Goal: Answer question/provide support: Share knowledge or assist other users

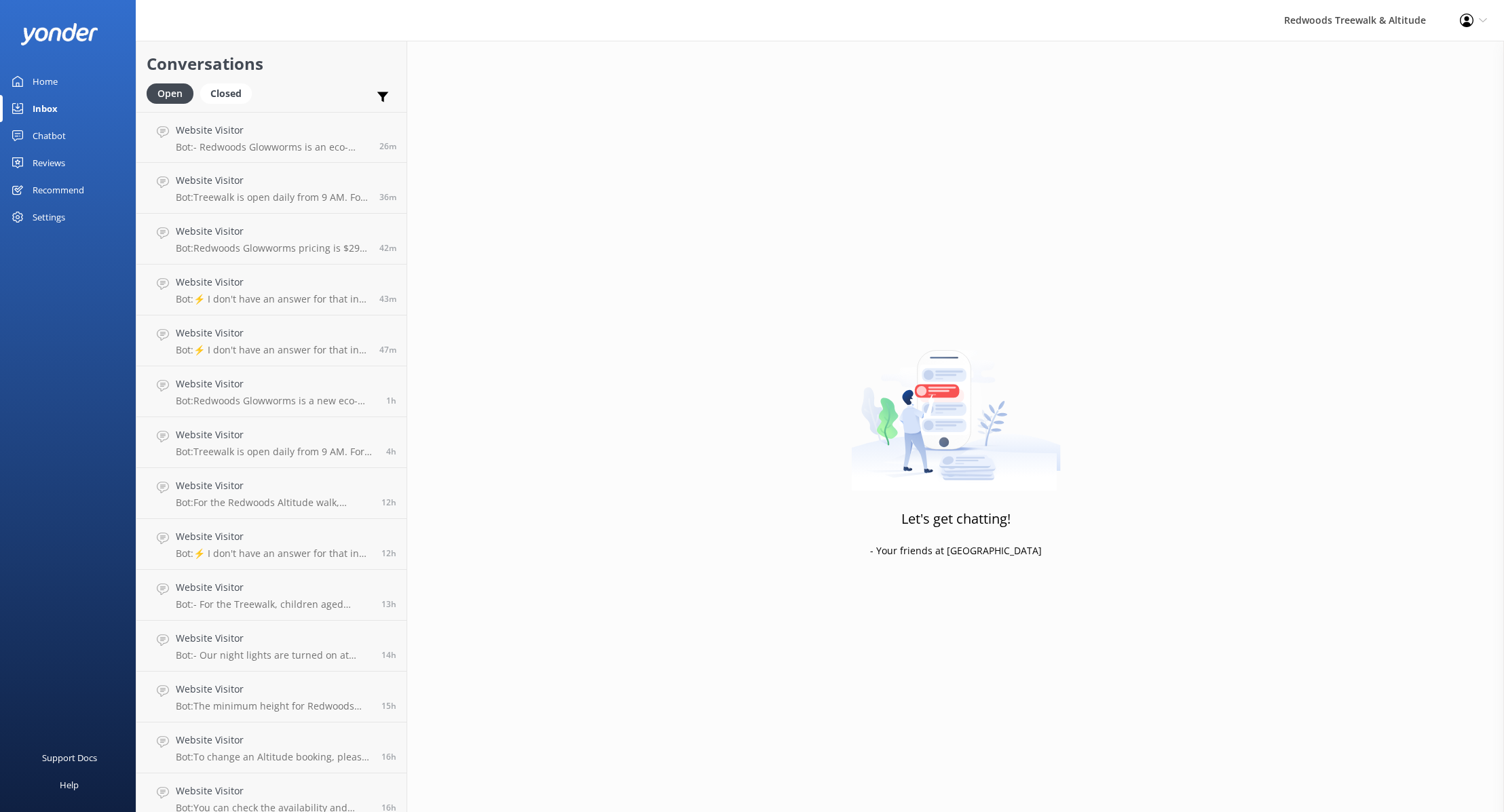
click at [28, 85] on link "Home" at bounding box center [67, 81] width 135 height 27
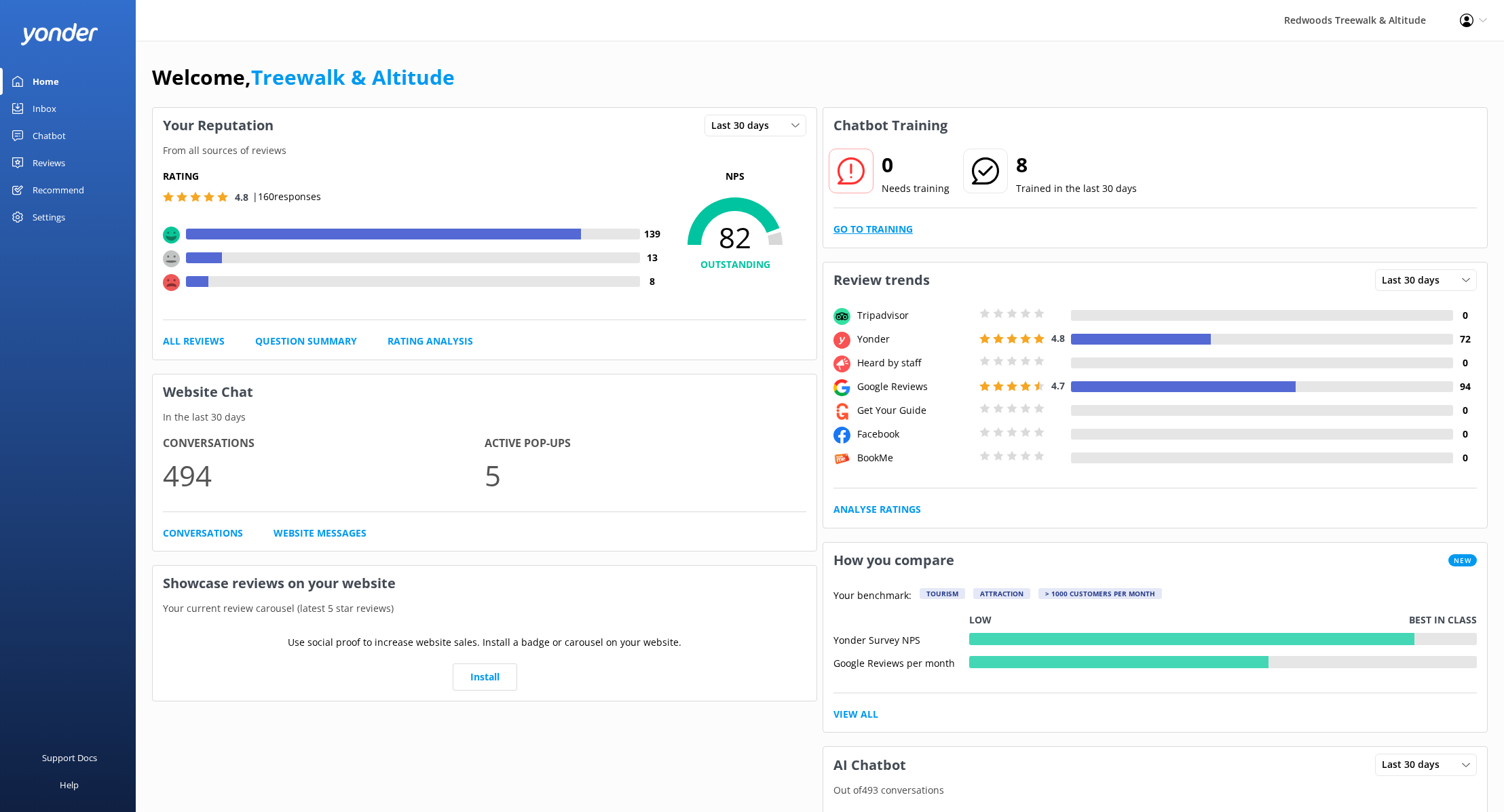
click at [862, 232] on link "Go to Training" at bounding box center [874, 229] width 80 height 15
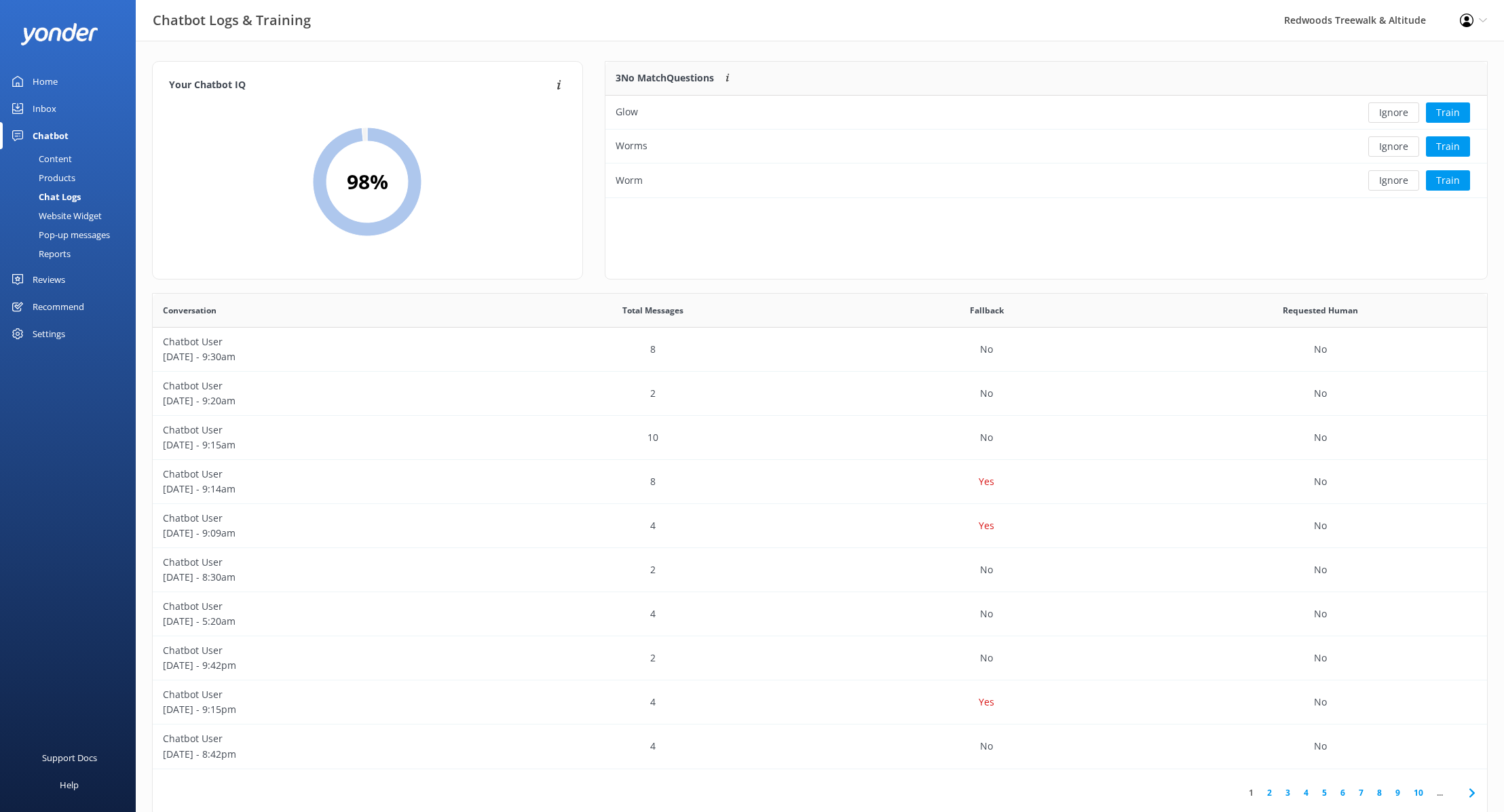
scroll to position [136, 881]
click at [1436, 114] on button "Train" at bounding box center [1448, 113] width 44 height 21
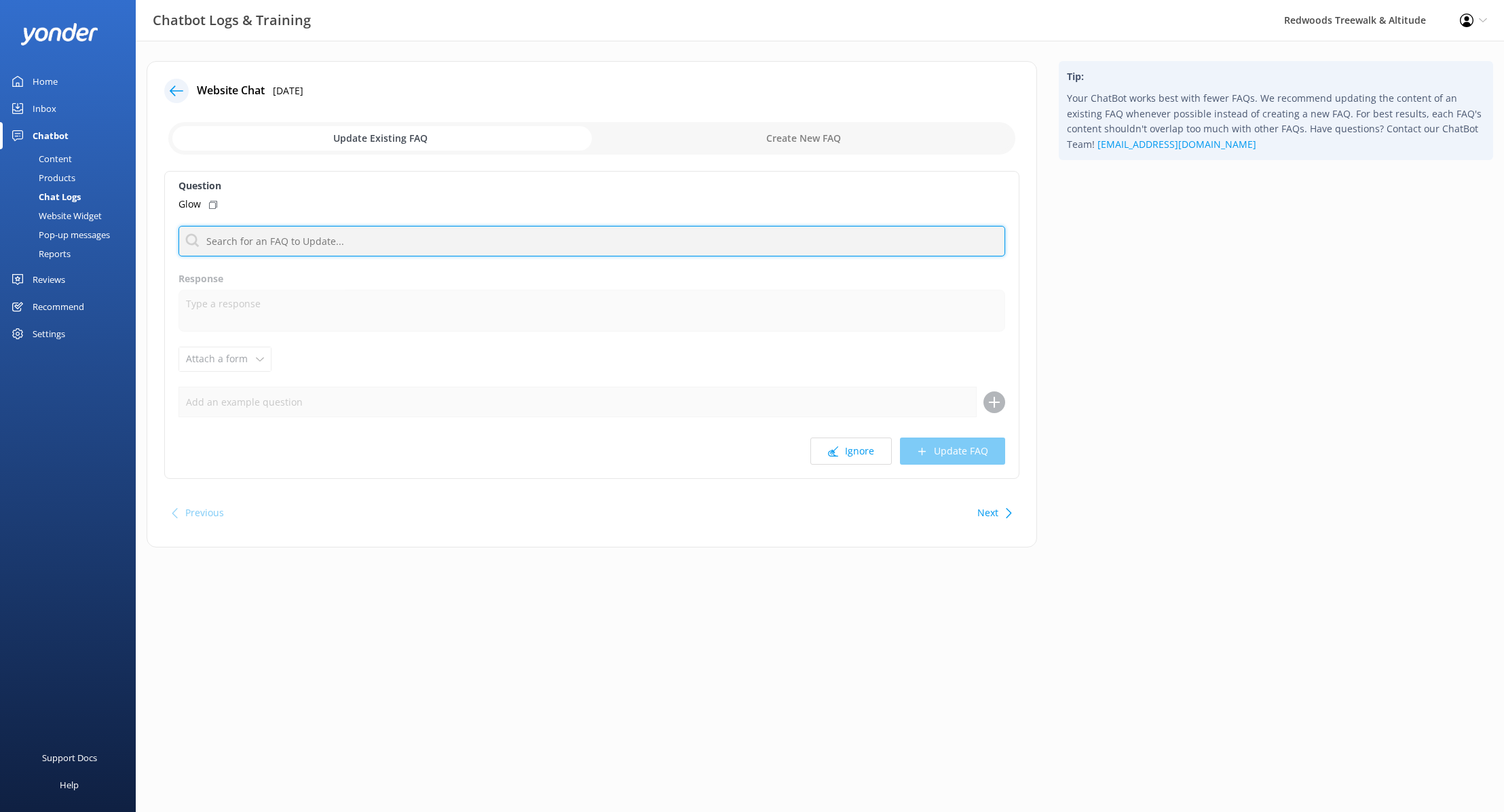
click at [510, 233] on input "text" at bounding box center [592, 241] width 826 height 30
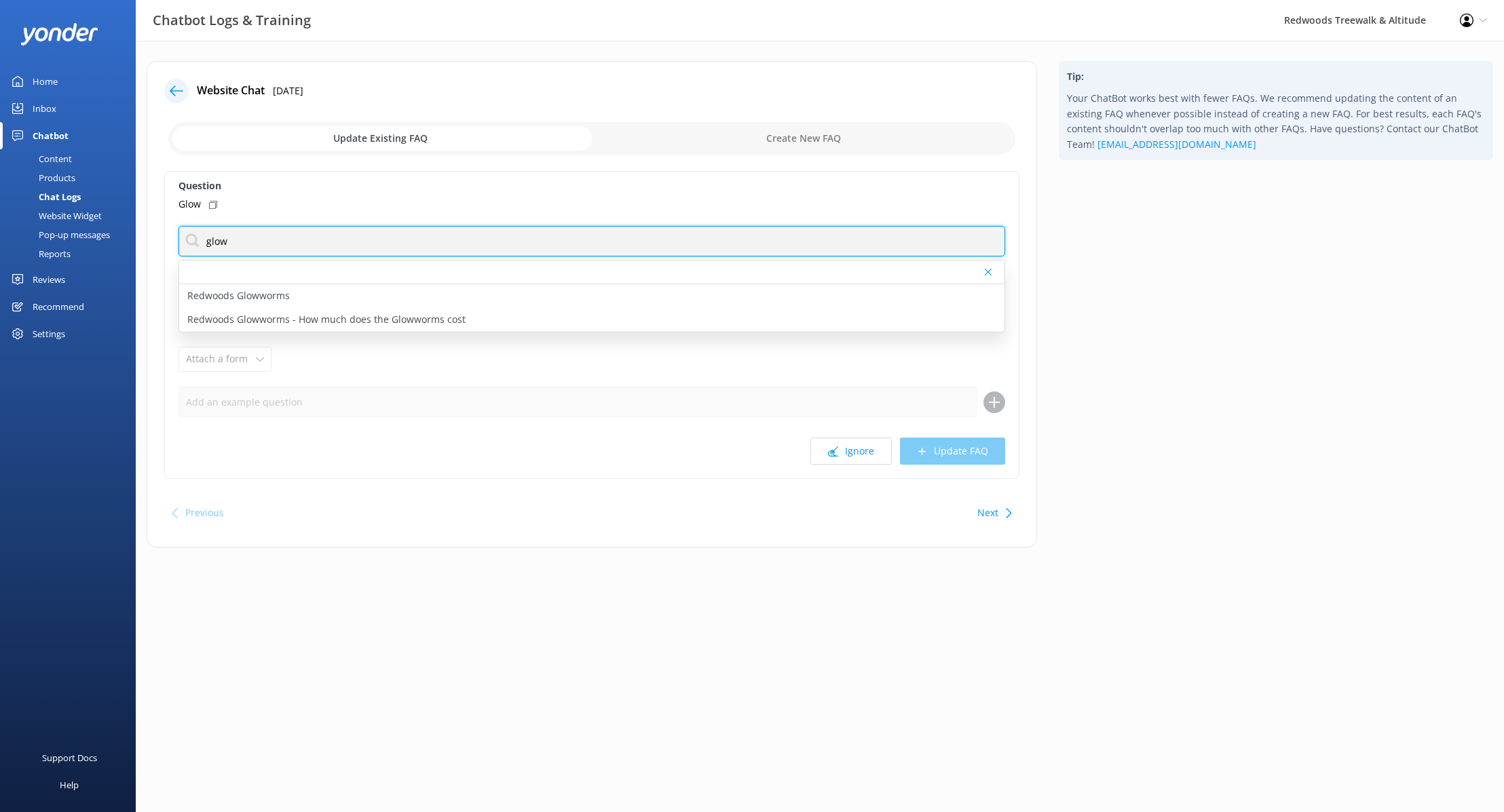
type input "glowworms"
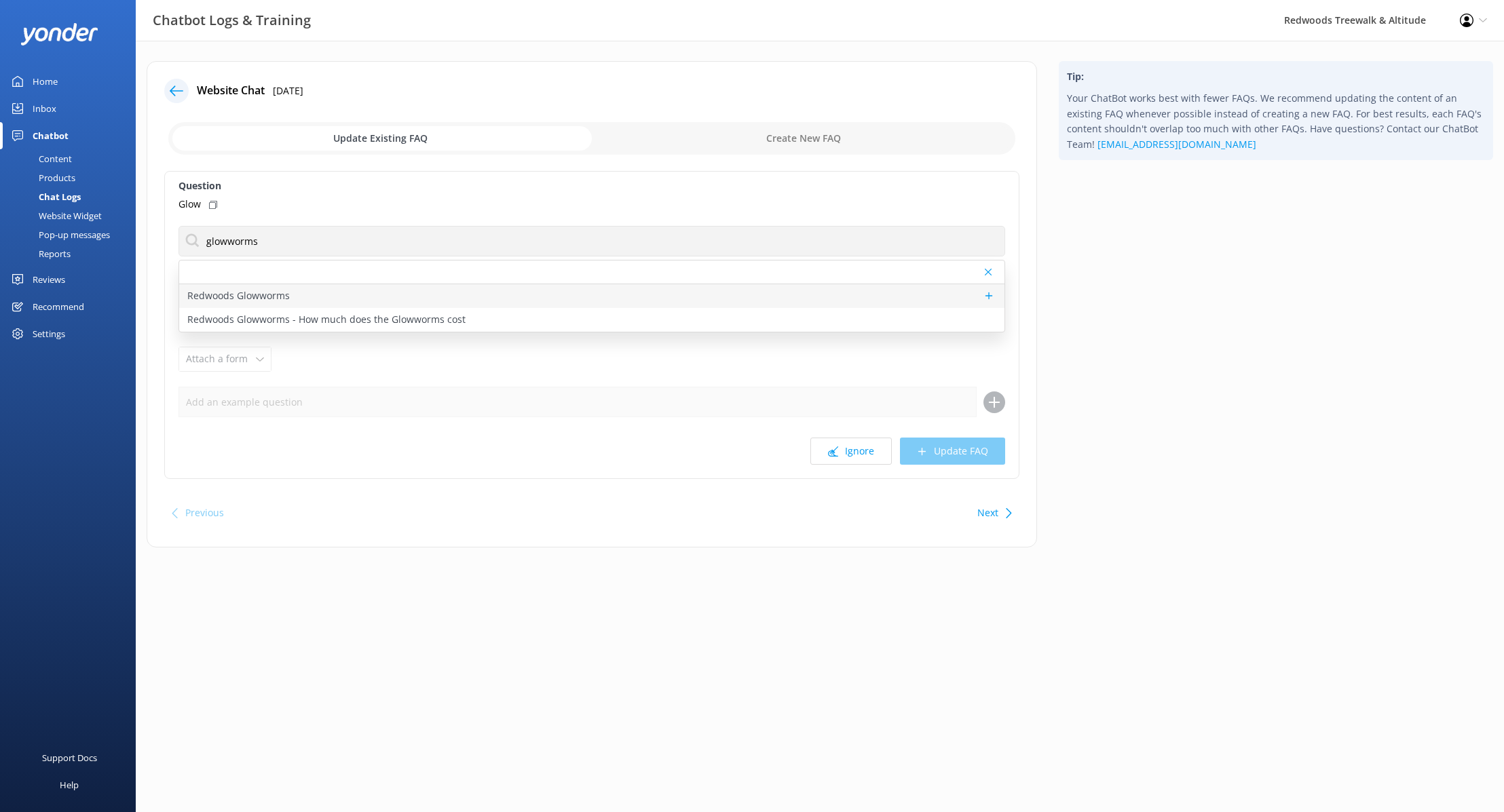
click at [306, 291] on div "Redwoods Glowworms" at bounding box center [592, 295] width 825 height 24
type textarea "Redwoods Glowworms is a new eco-tourism attraction by Redwoods Treewalk & Night…"
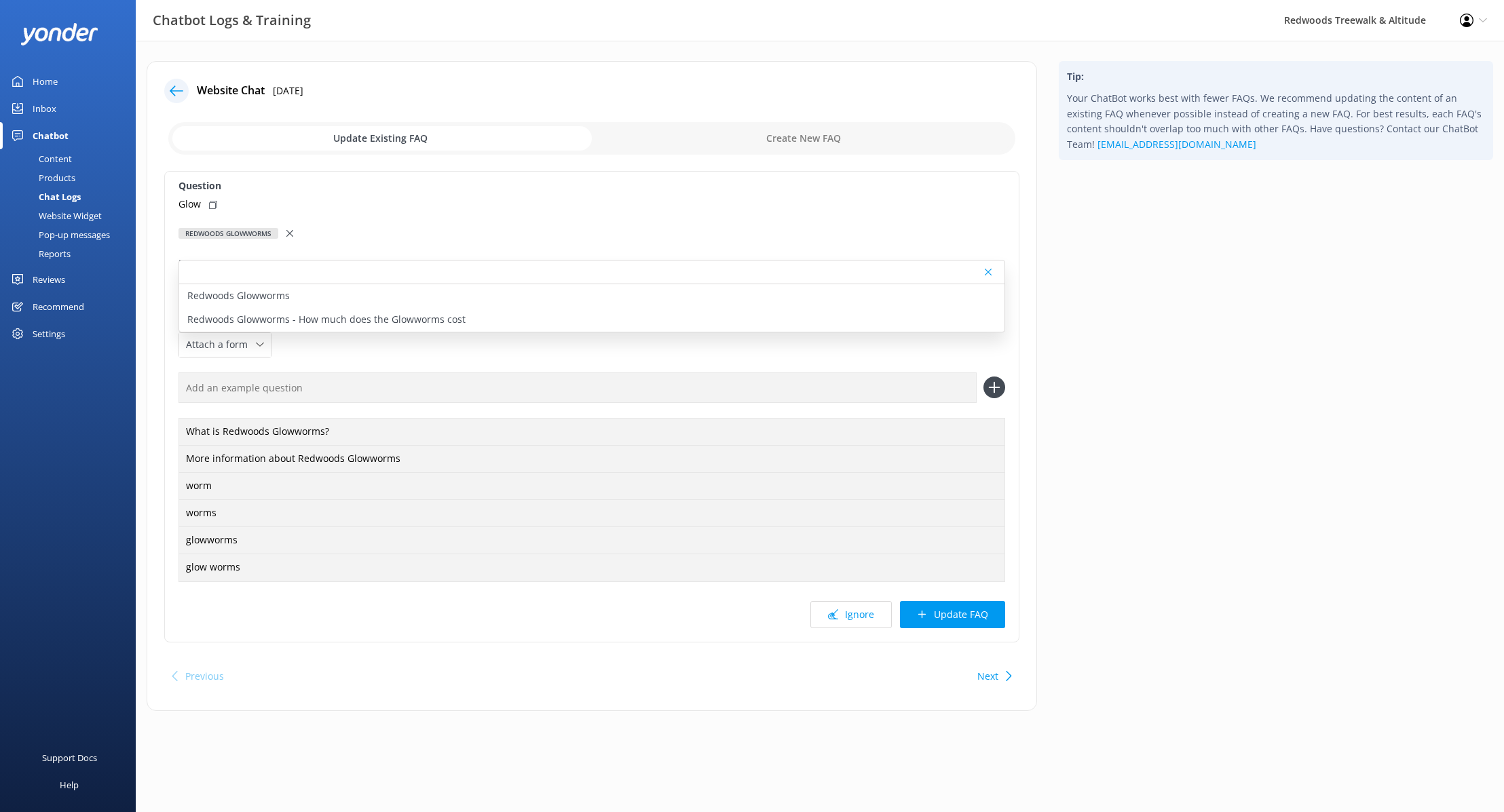
click at [942, 626] on button "Update FAQ" at bounding box center [952, 614] width 105 height 27
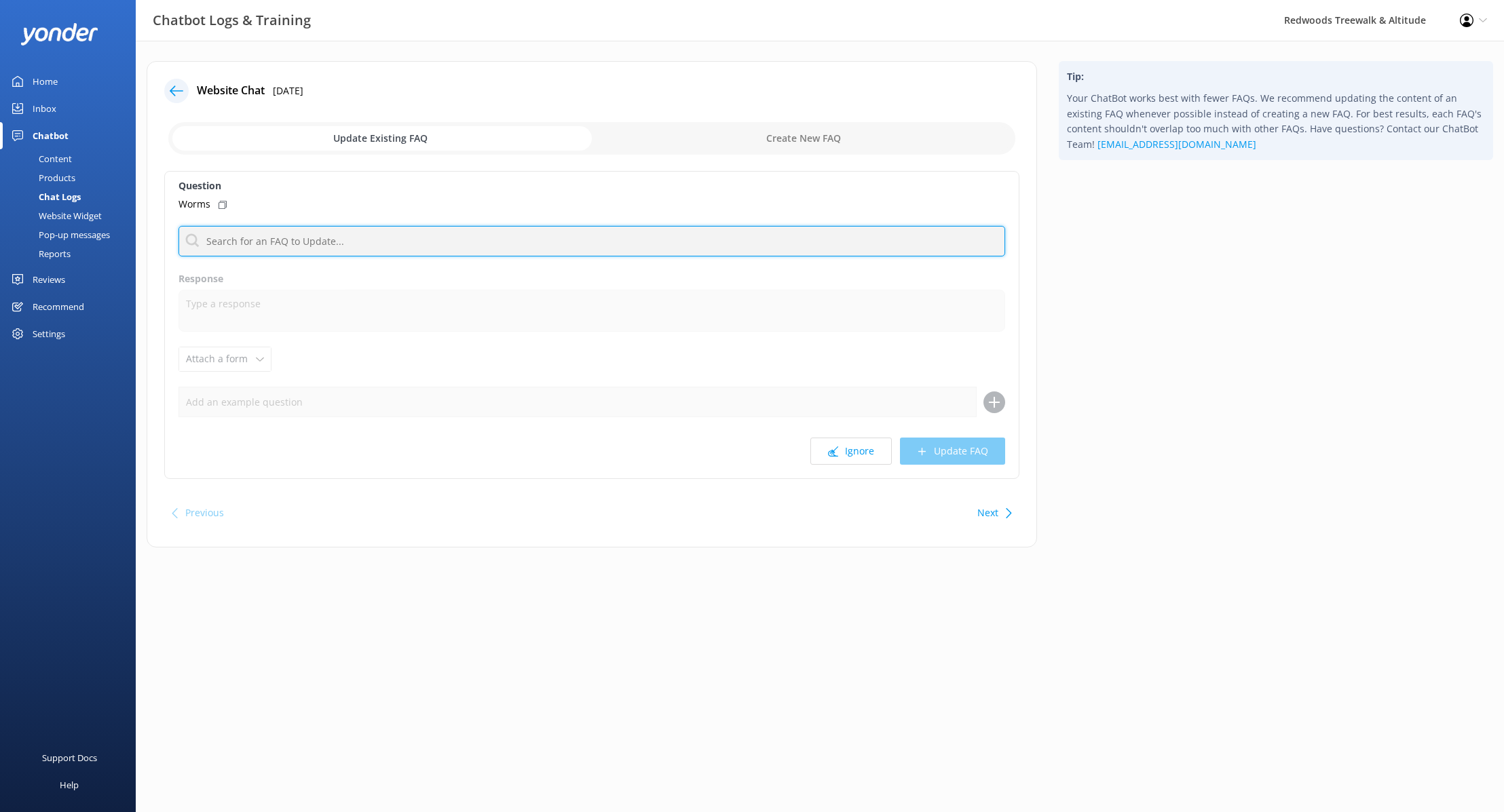
click at [431, 239] on input "text" at bounding box center [592, 241] width 826 height 30
type input "glowworms"
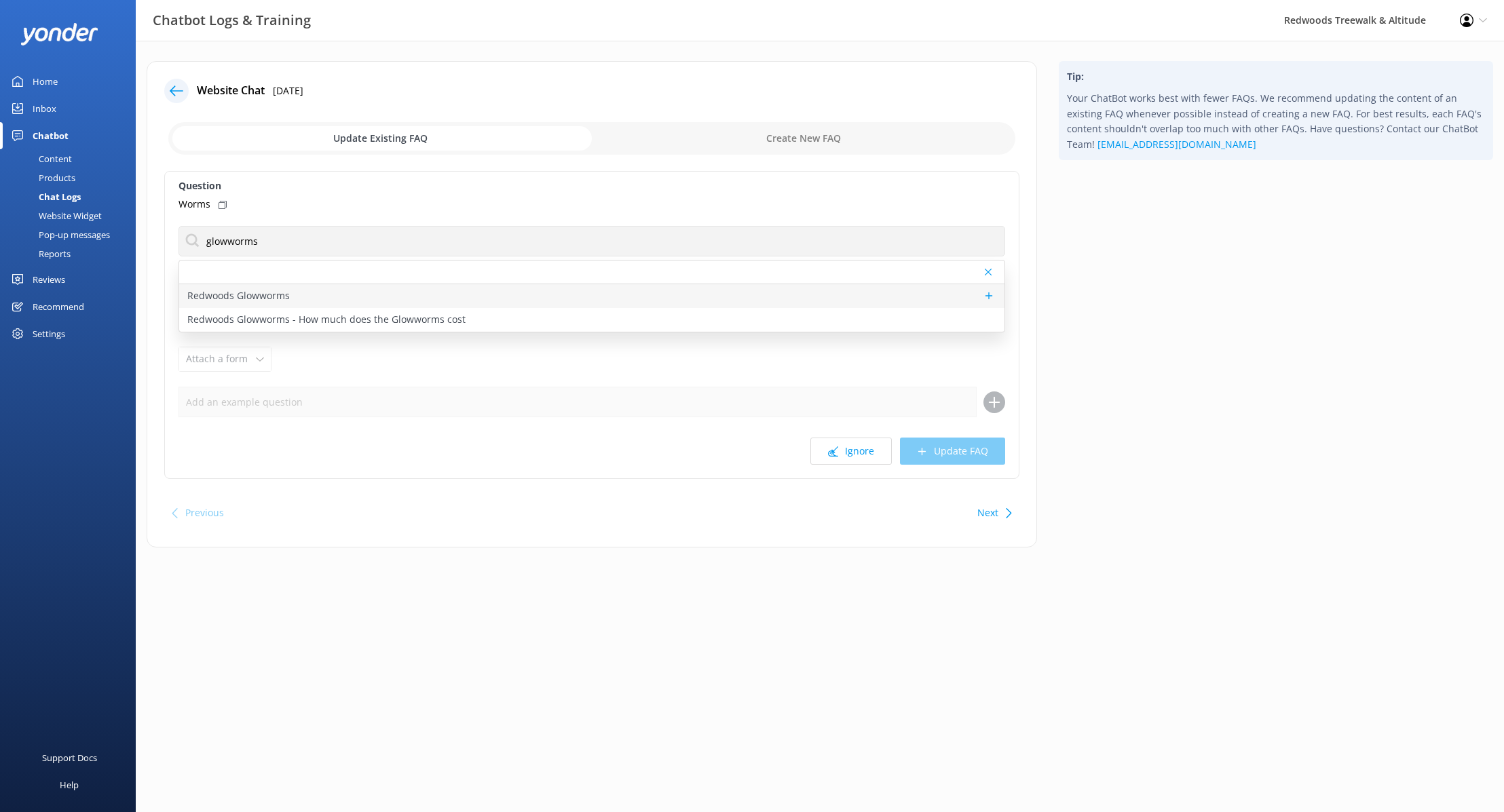
click at [320, 296] on div "Redwoods Glowworms" at bounding box center [592, 295] width 825 height 24
type textarea "Redwoods Glowworms is a new eco-tourism attraction by Redwoods Treewalk & Night…"
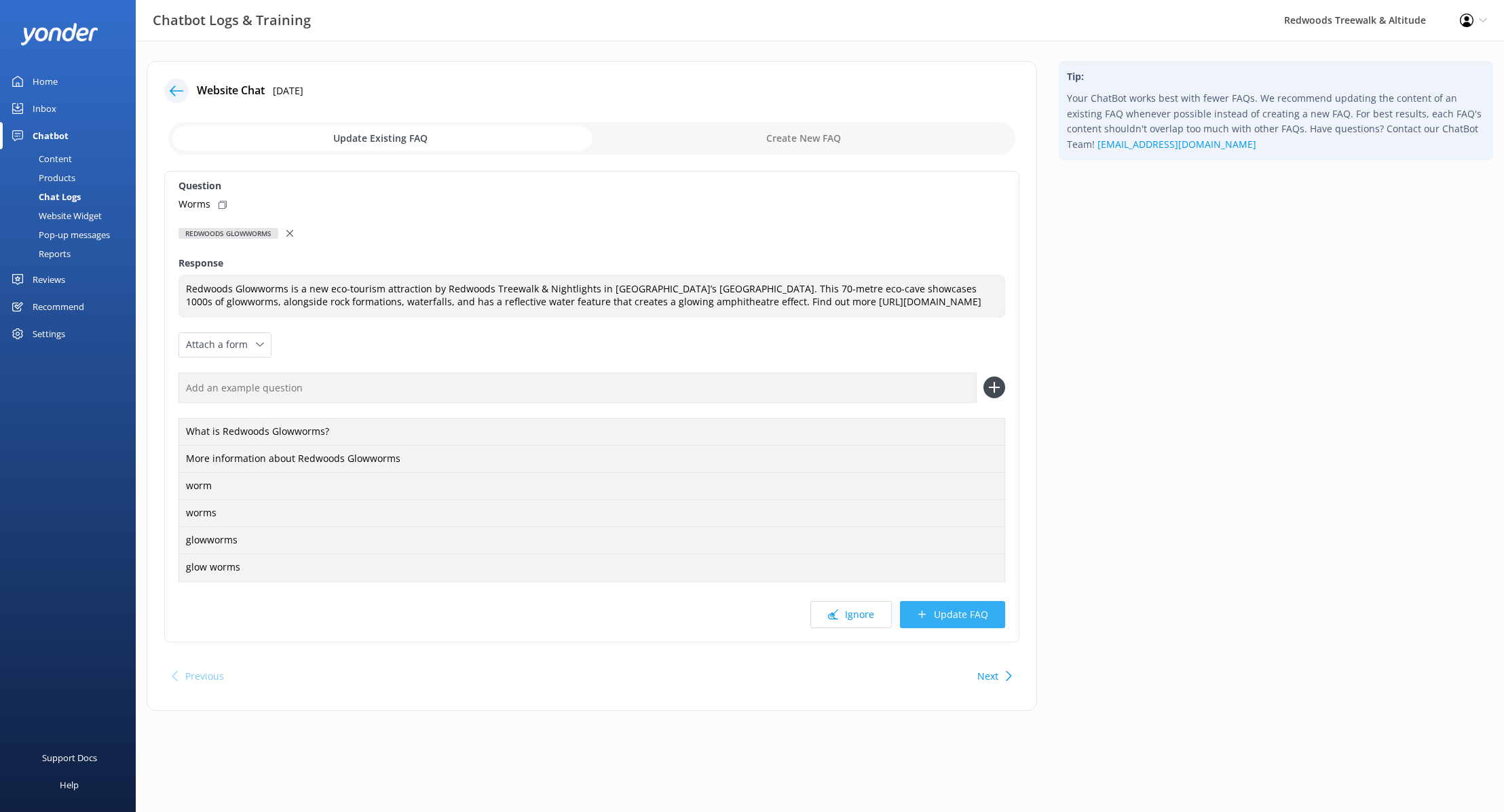
click at [982, 624] on button "Update FAQ" at bounding box center [952, 614] width 105 height 27
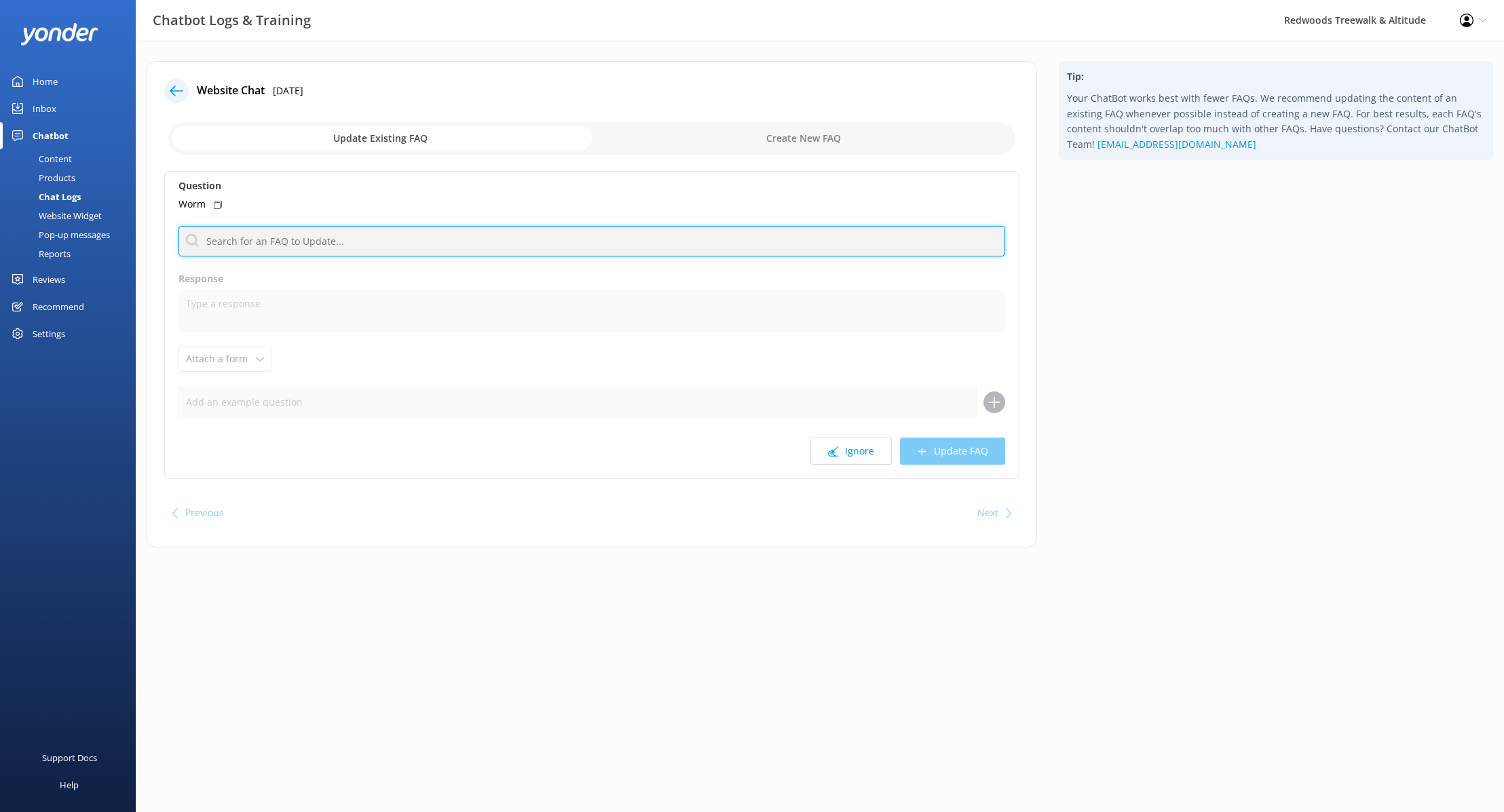
click at [301, 247] on input "text" at bounding box center [592, 241] width 826 height 30
type input "glowworms"
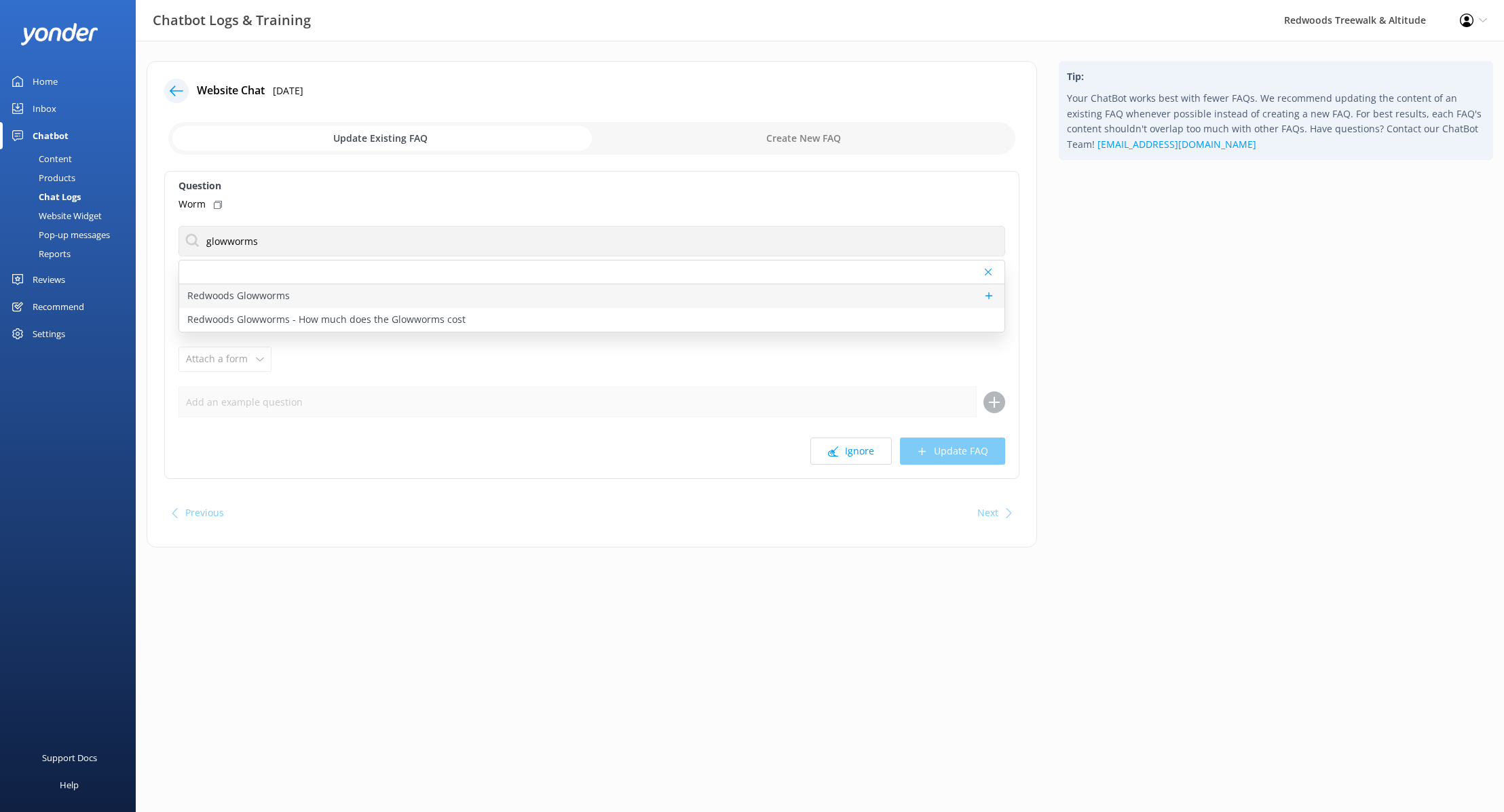
click at [714, 293] on div "Redwoods Glowworms" at bounding box center [592, 295] width 825 height 24
type textarea "Redwoods Glowworms is a new eco-tourism attraction by Redwoods Treewalk & Night…"
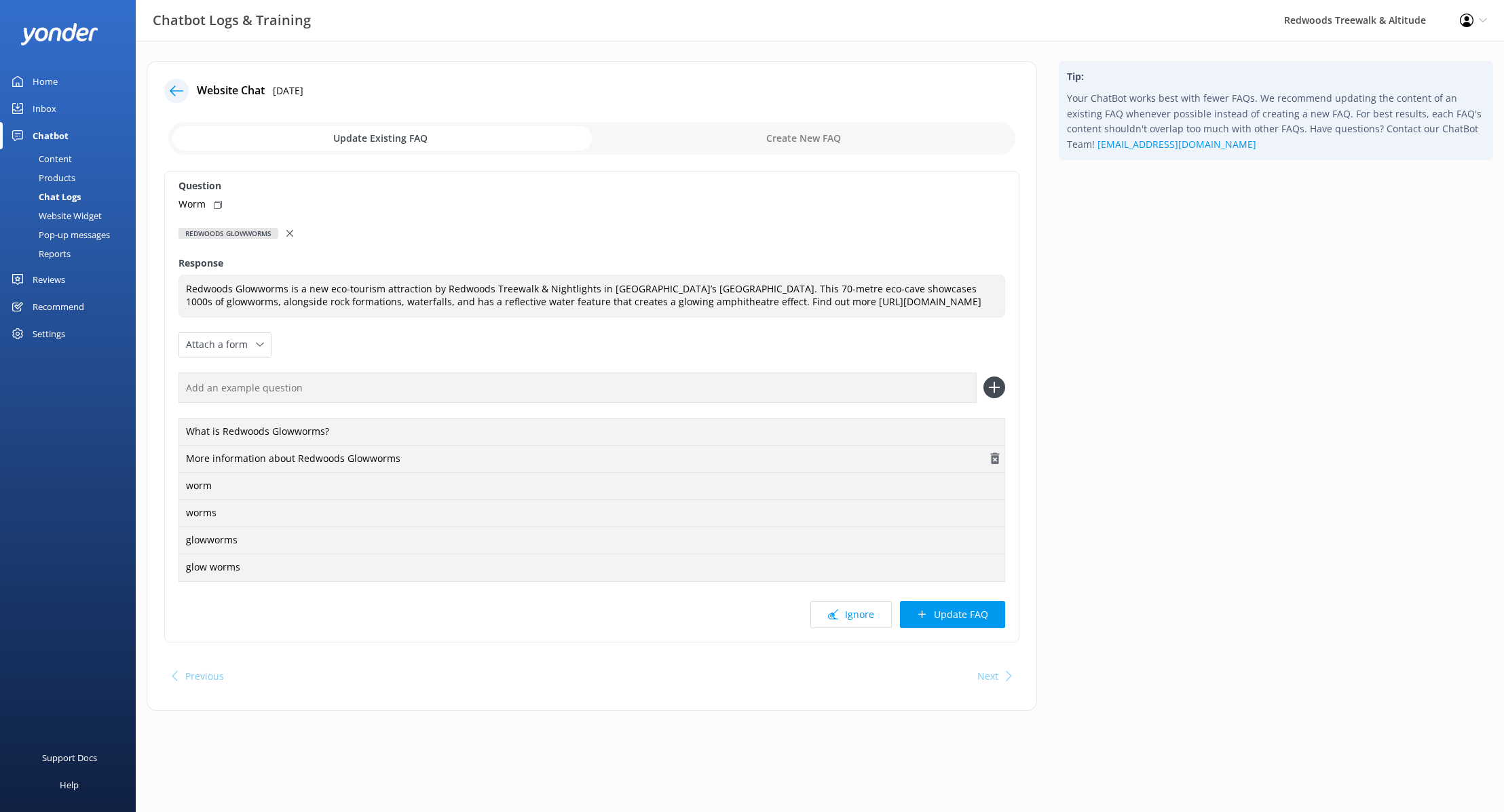
drag, startPoint x: 960, startPoint y: 632, endPoint x: 911, endPoint y: 458, distance: 180.8
click at [960, 628] on button "Update FAQ" at bounding box center [952, 614] width 105 height 27
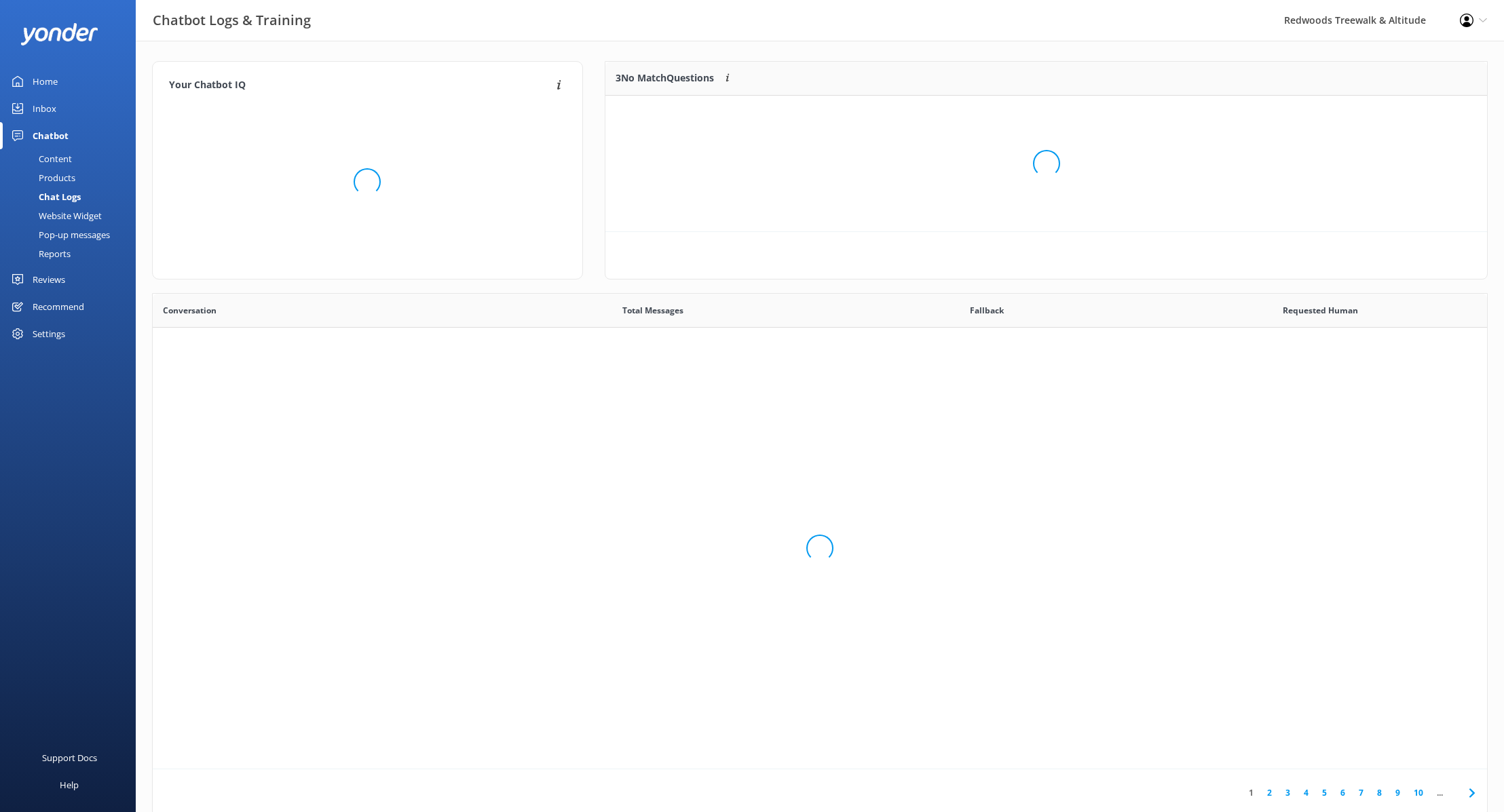
scroll to position [476, 1335]
